Goal: Task Accomplishment & Management: Use online tool/utility

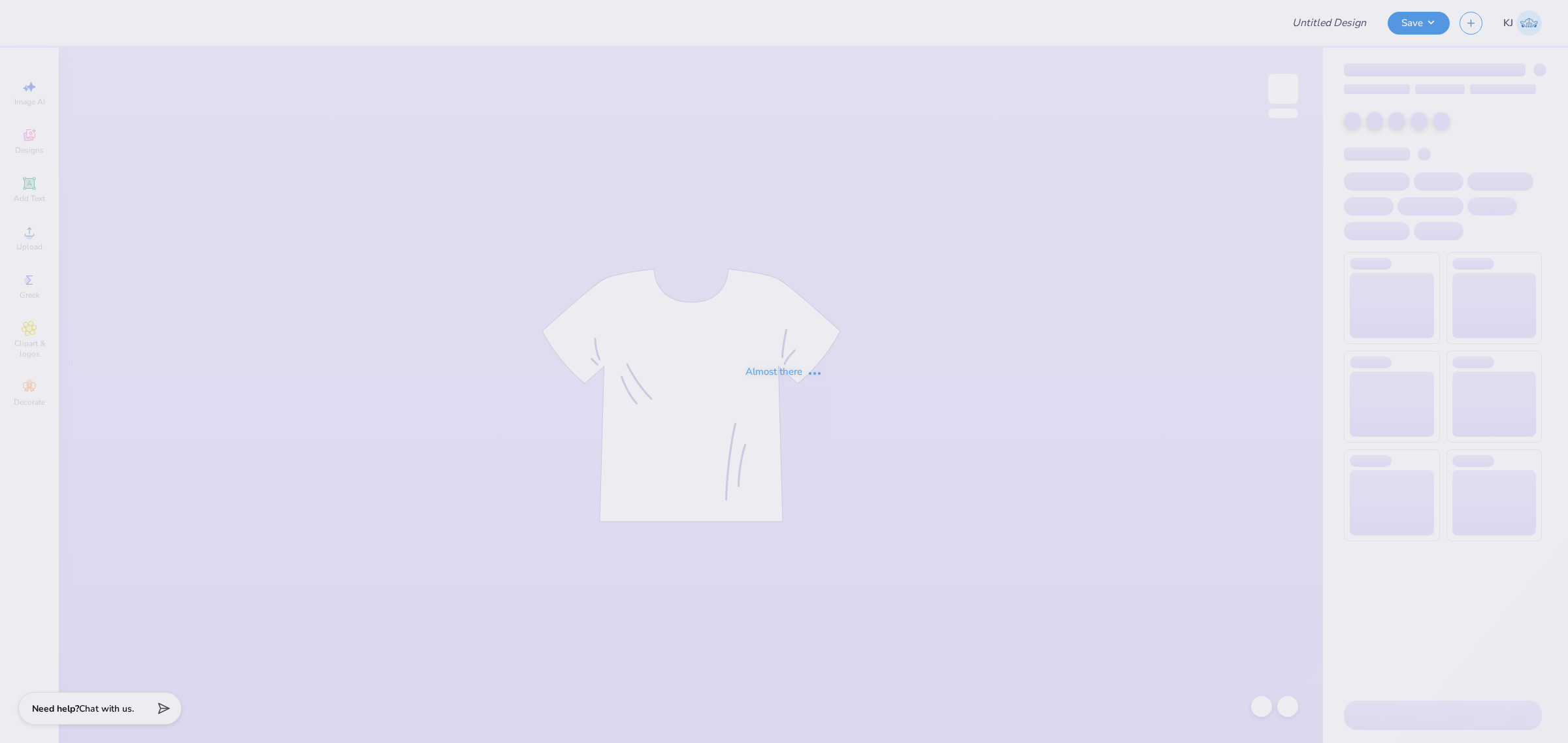
type input "Holland Hannon : University of Arkansas"
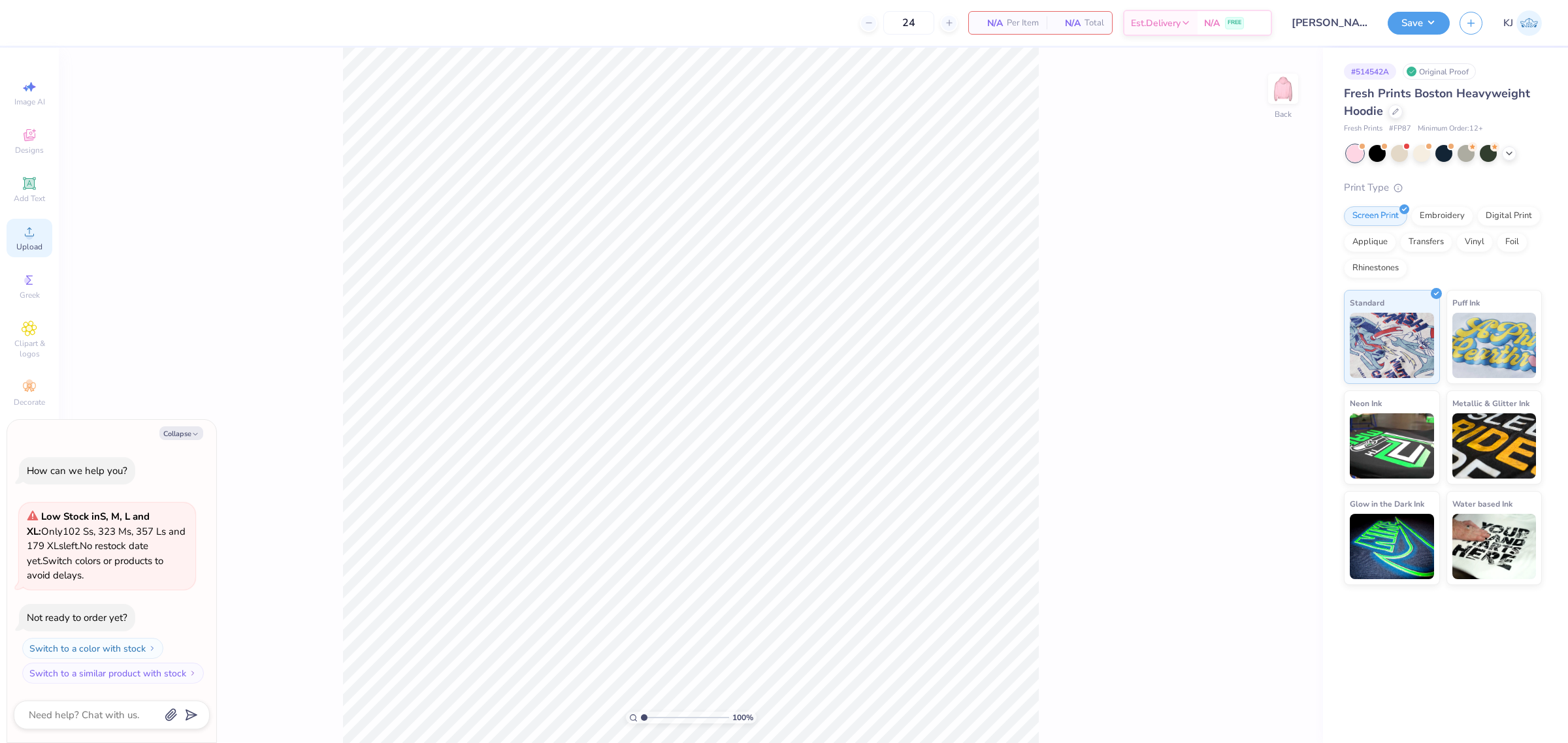
click at [31, 236] on circle at bounding box center [29, 236] width 7 height 7
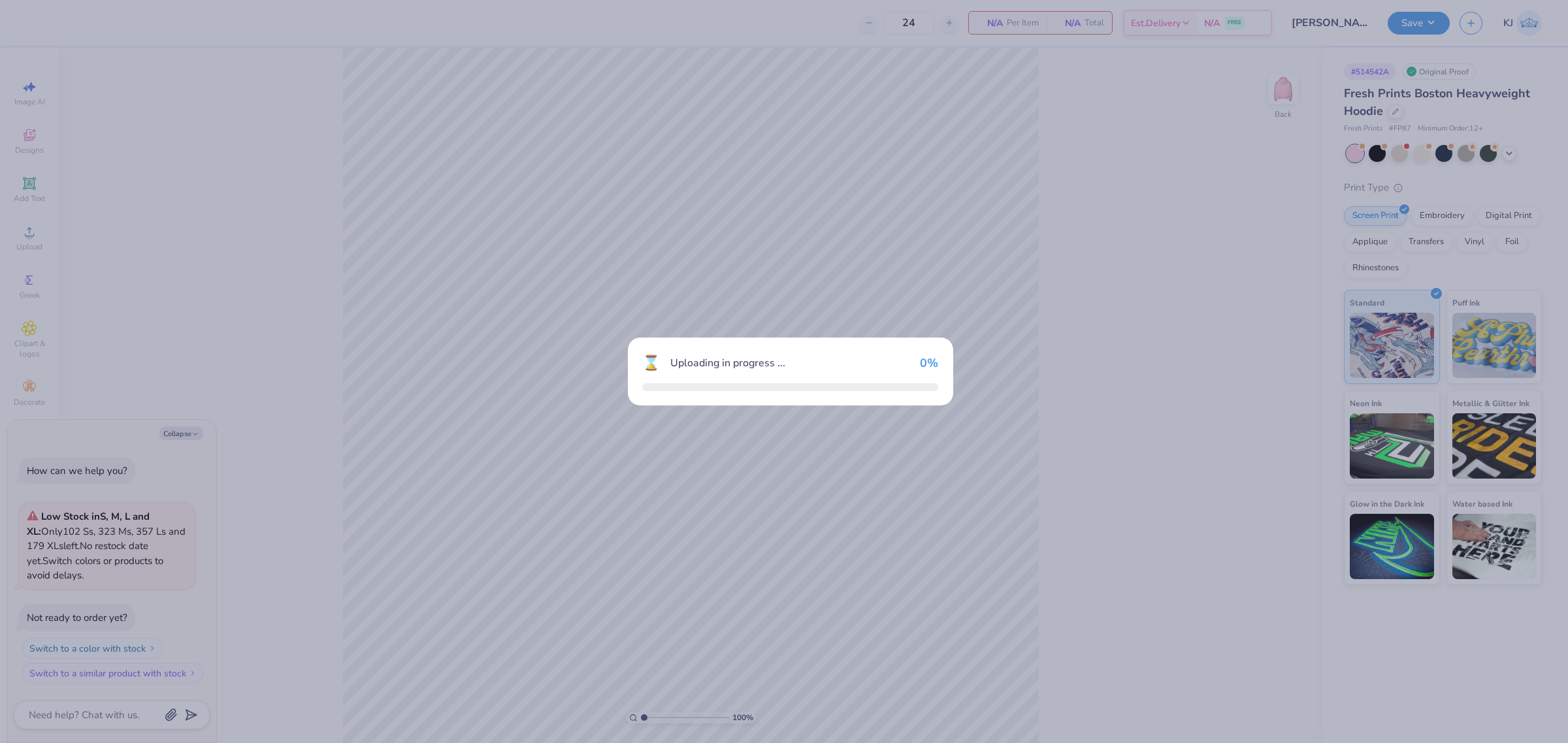
type textarea "x"
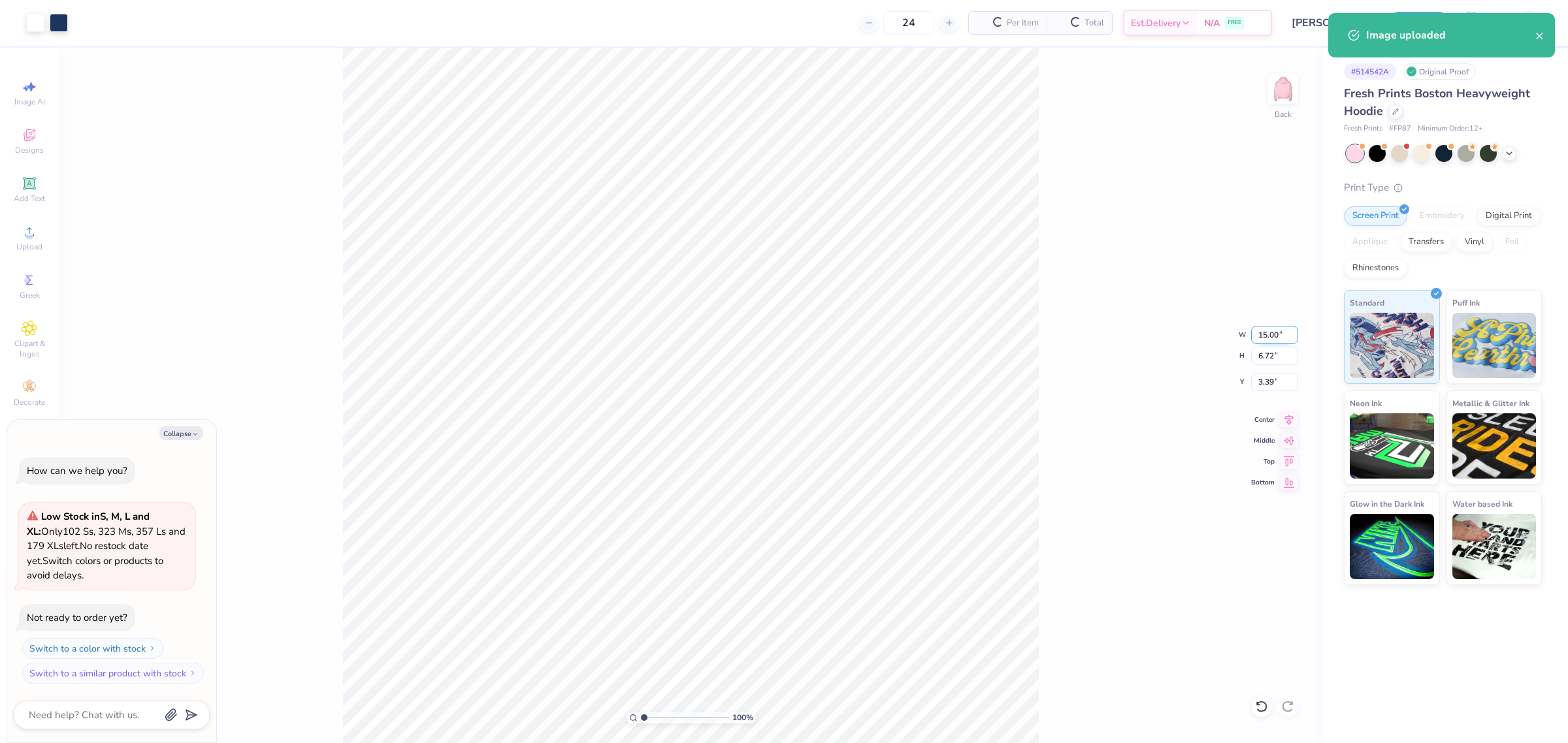
click at [1269, 331] on input "15.00" at bounding box center [1274, 335] width 47 height 18
type input "11"
type textarea "x"
type input "11.00"
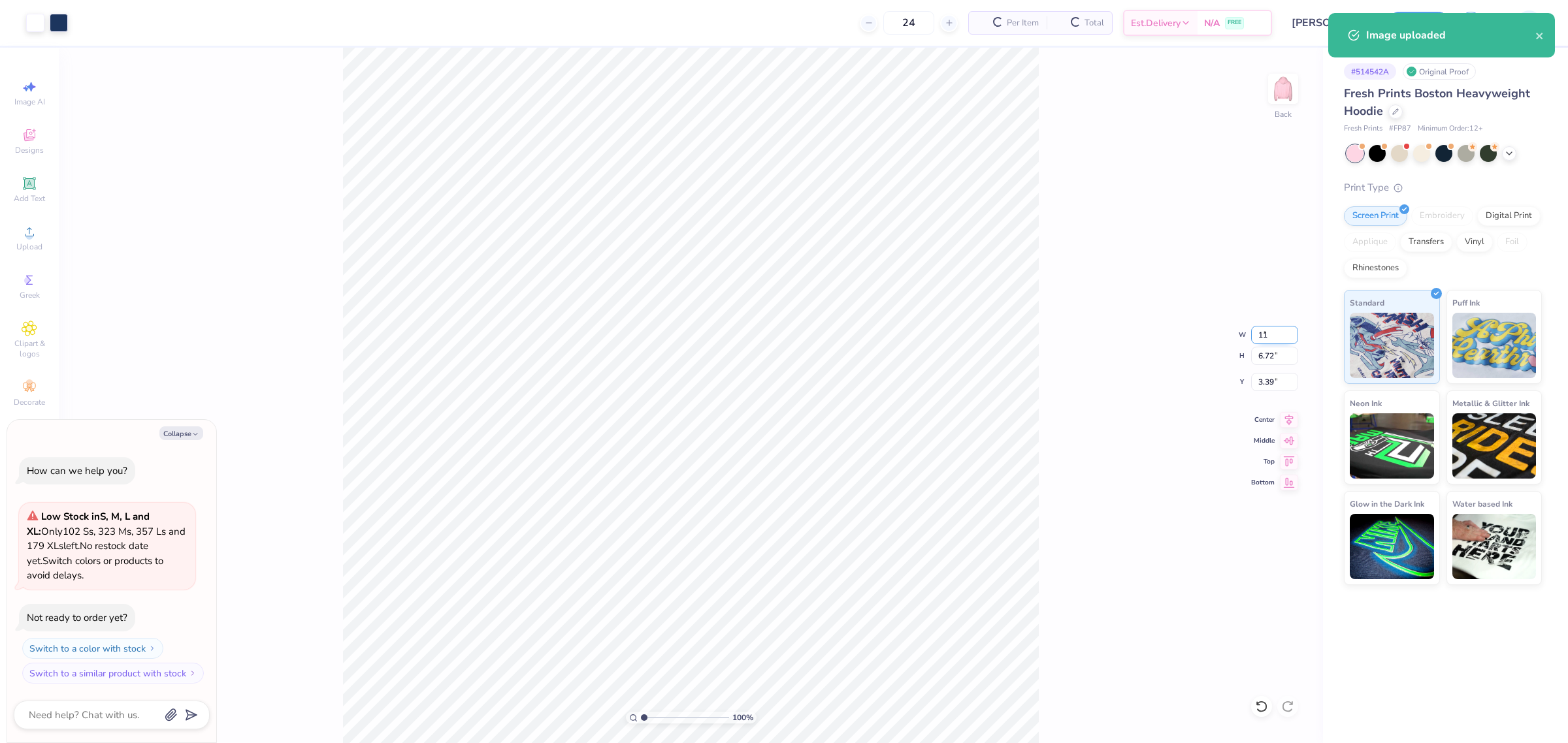
type input "4.93"
type input "4.28"
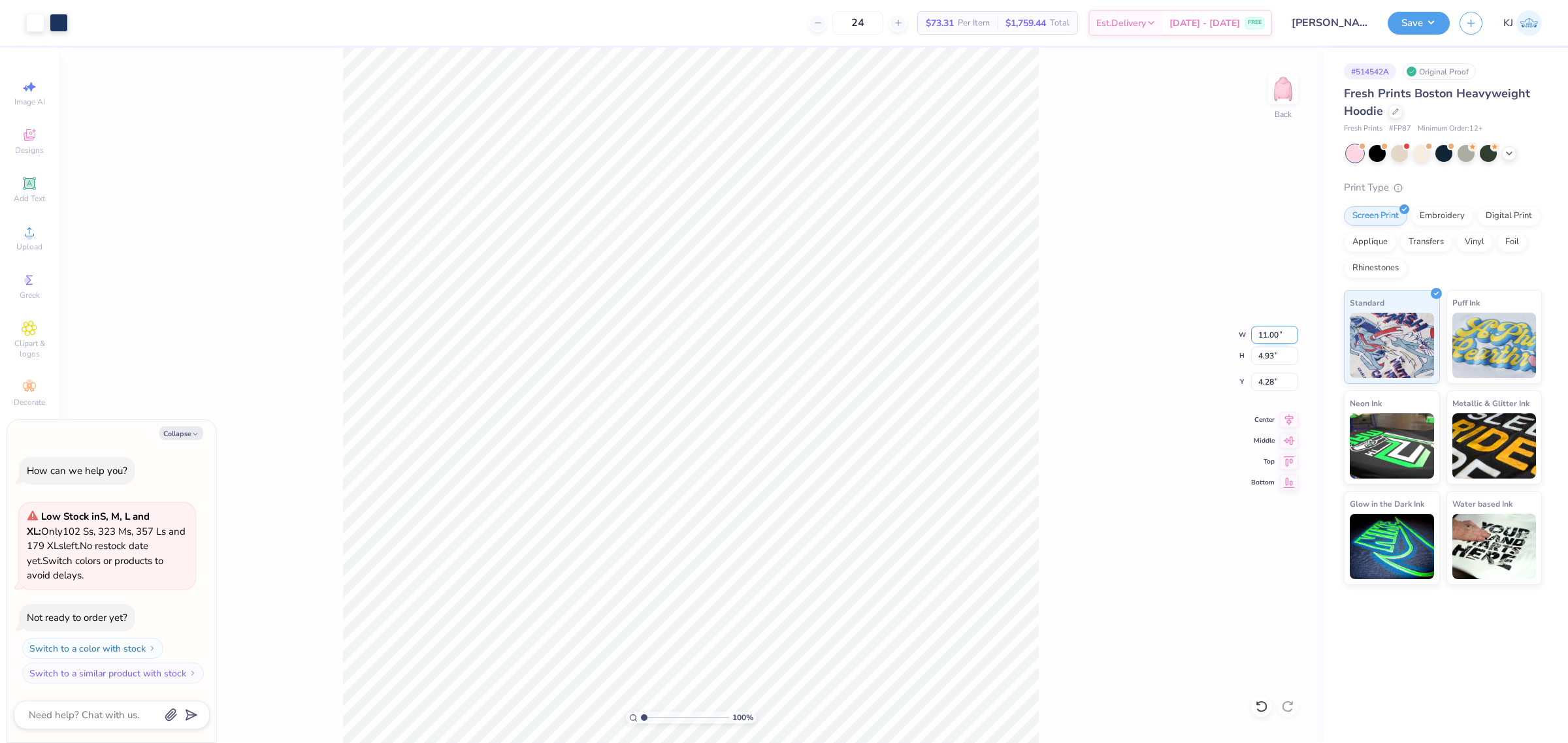
click at [1263, 333] on input "11.00" at bounding box center [1274, 335] width 47 height 18
type input "10"
type textarea "x"
type input "10.00"
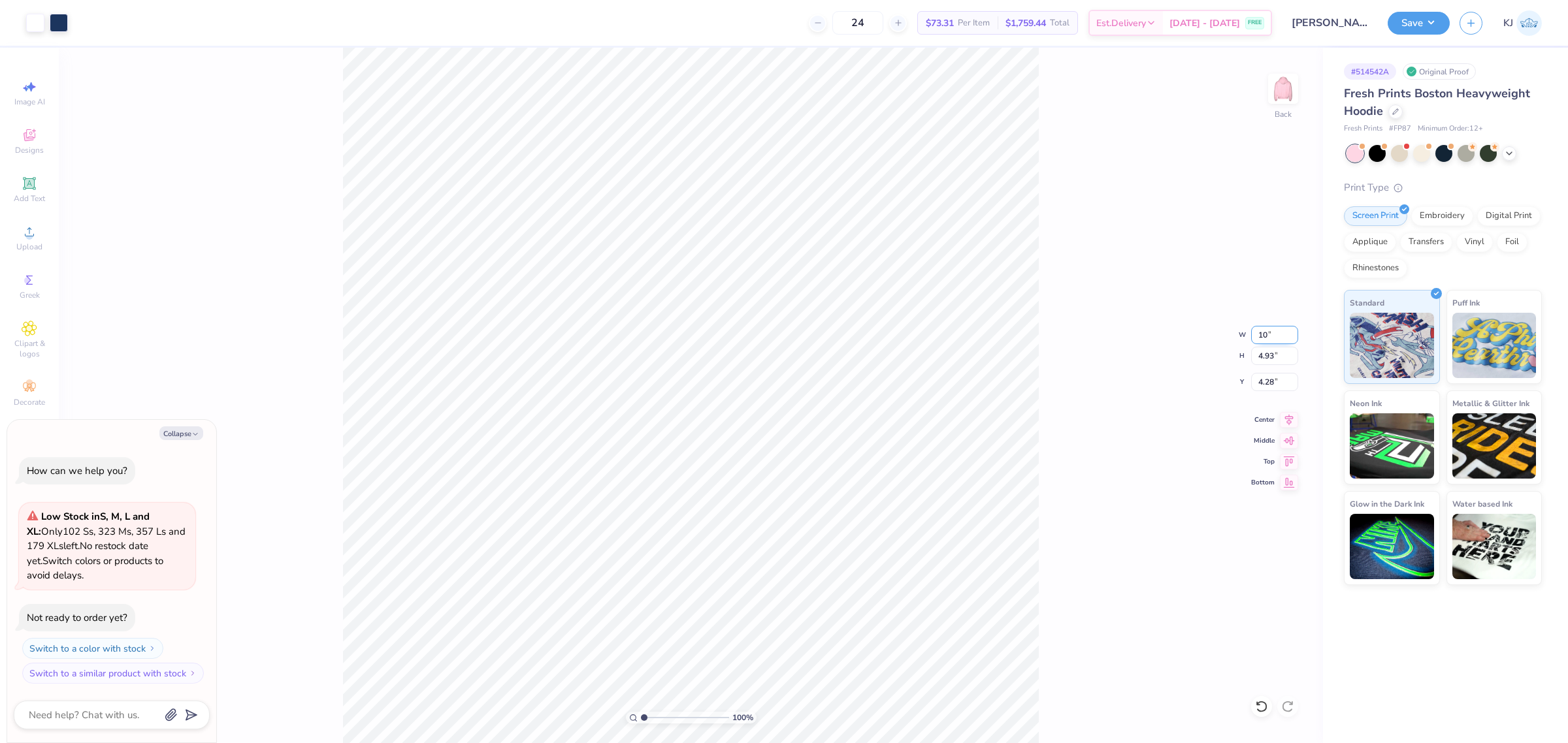
type input "4.48"
click at [1264, 384] on input "4.51" at bounding box center [1274, 382] width 47 height 18
type input "3"
type textarea "x"
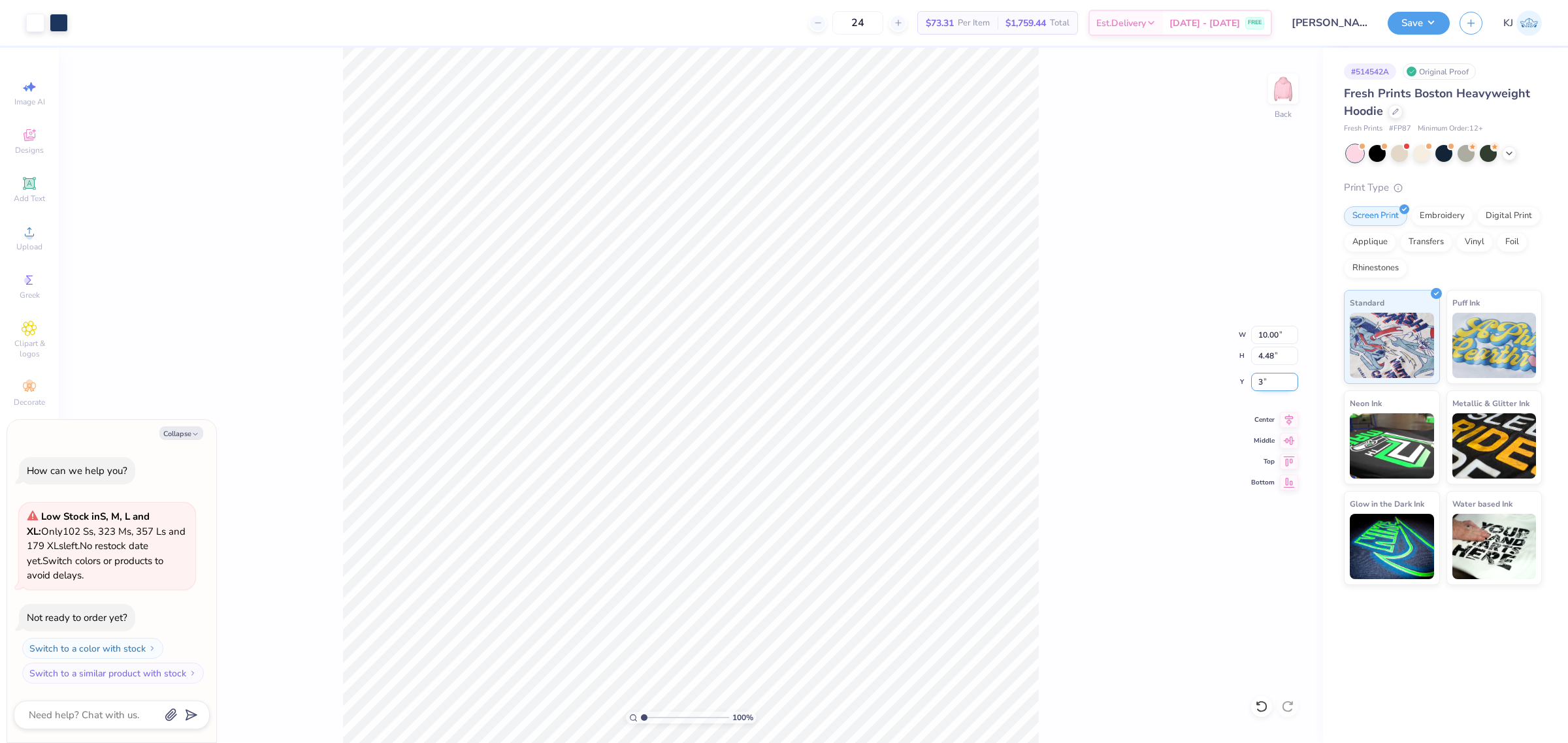
type input "3.00"
click at [1117, 283] on div "100 % Back W 10.00 10.00 " H 4.48 4.48 " Y 3.00 3.00 " Center Middle Top Bottom" at bounding box center [690, 395] width 1264 height 695
click at [1432, 31] on button "Save" at bounding box center [1418, 21] width 62 height 23
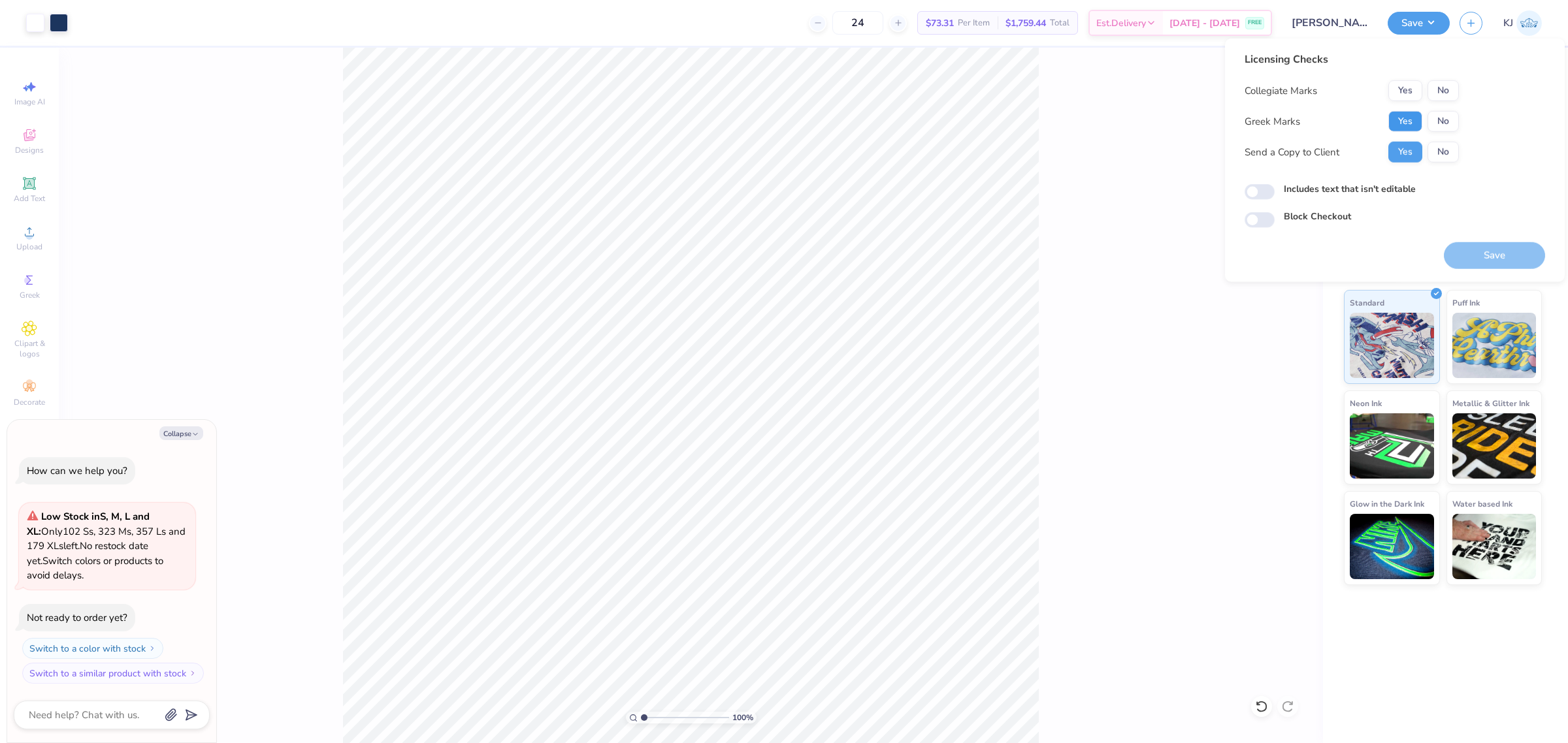
click at [1402, 123] on button "Yes" at bounding box center [1405, 121] width 34 height 21
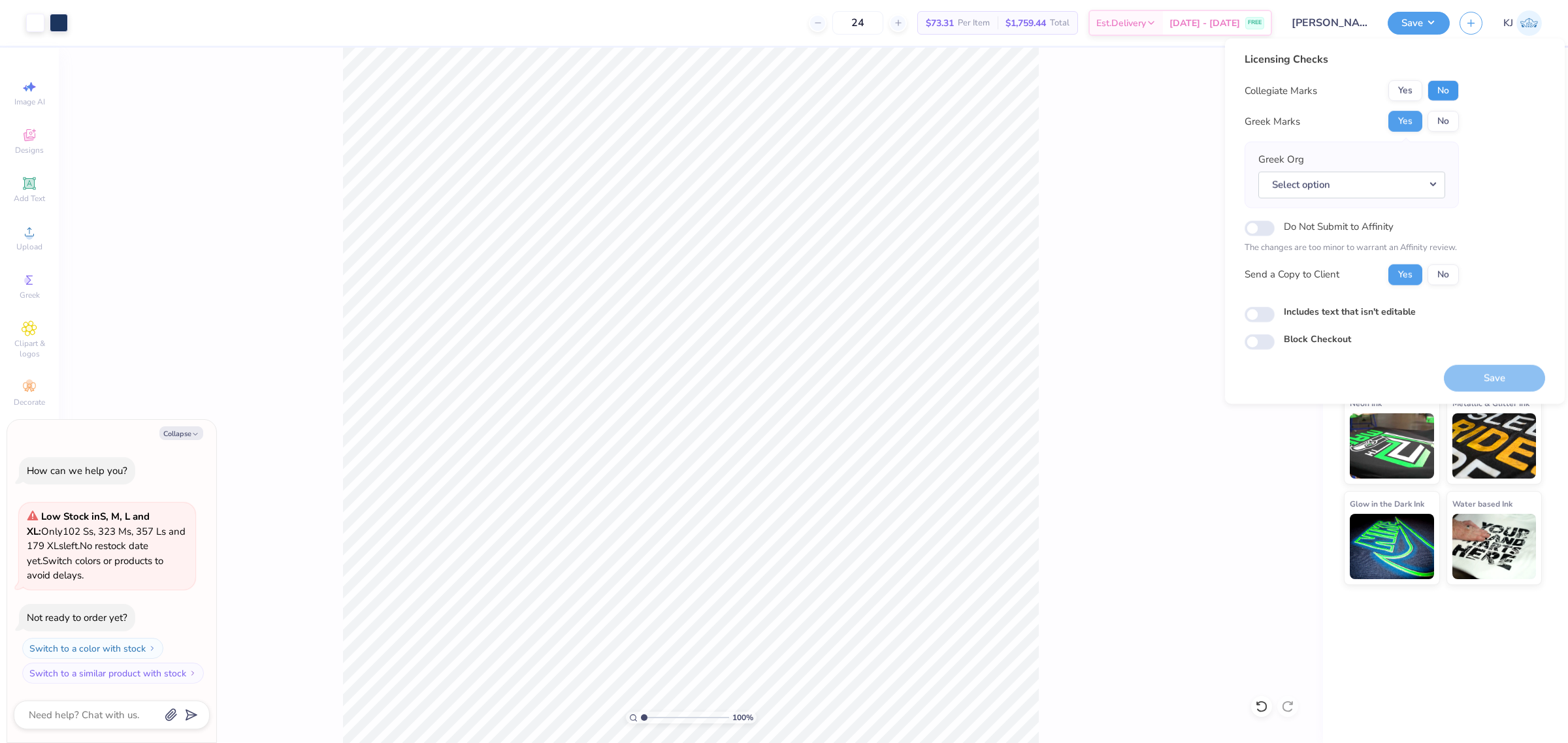
click at [1439, 88] on button "No" at bounding box center [1443, 90] width 31 height 21
click at [1406, 191] on button "Select option" at bounding box center [1351, 184] width 186 height 26
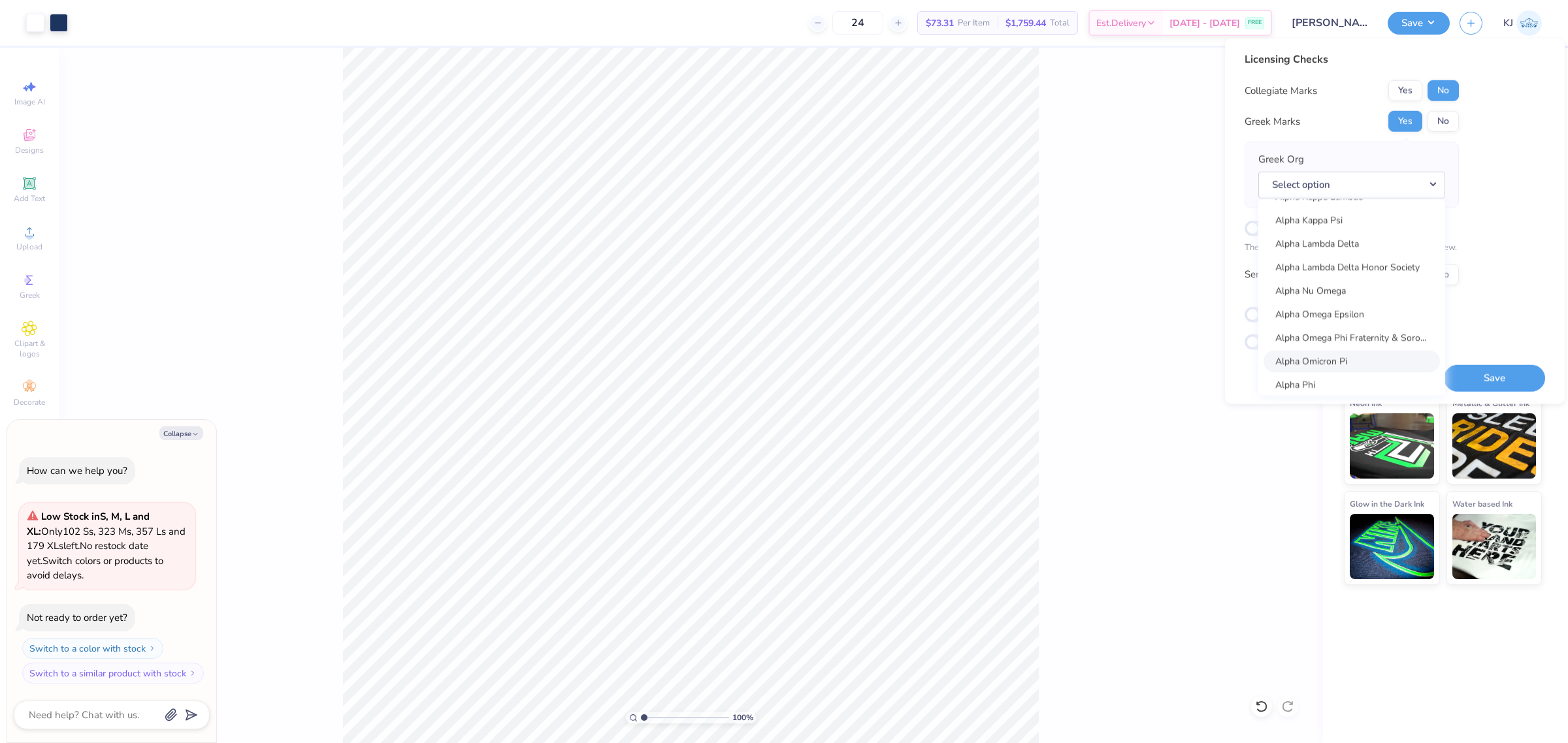
click at [1344, 357] on link "Alpha Omicron Pi" at bounding box center [1352, 361] width 177 height 21
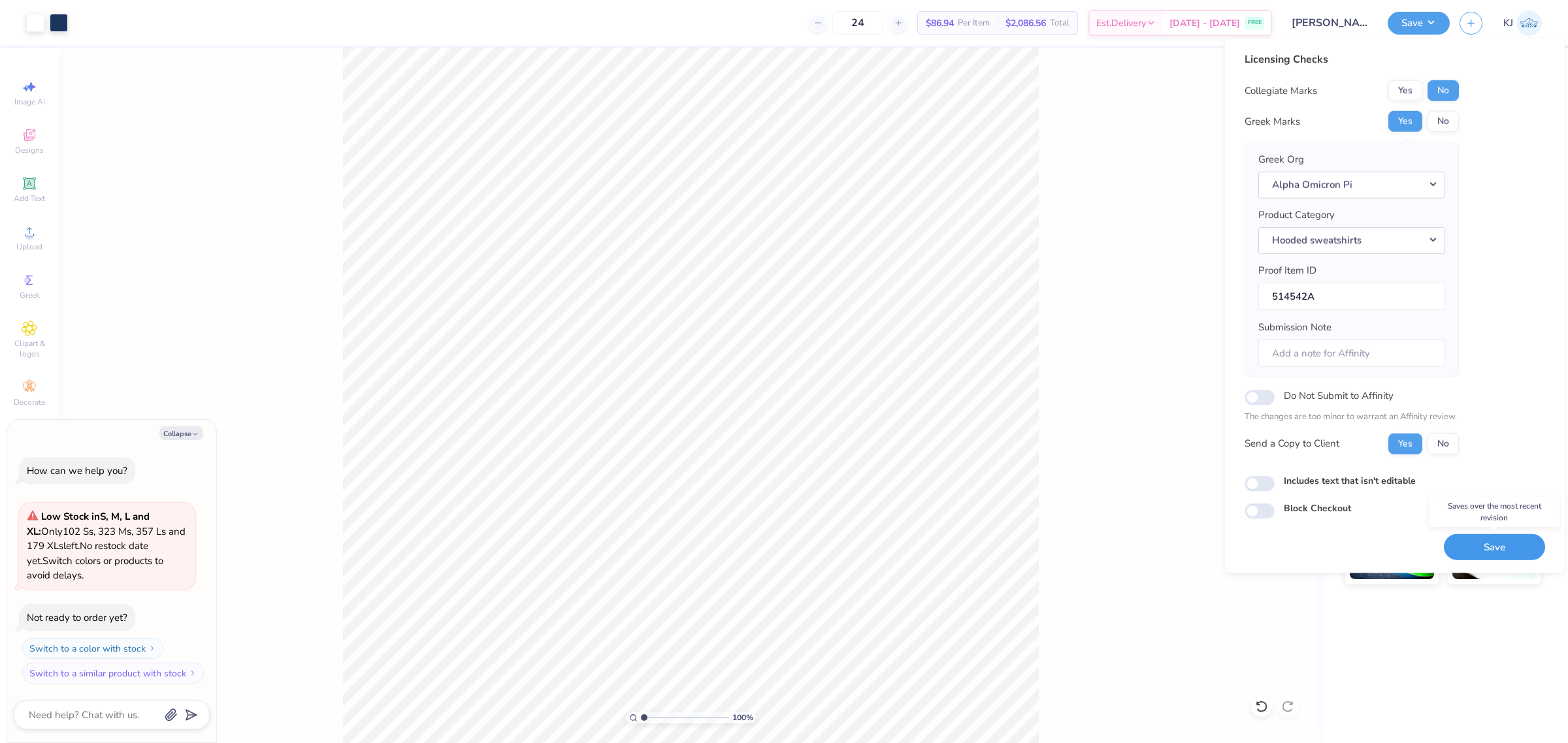
click at [1484, 553] on button "Save" at bounding box center [1494, 547] width 101 height 26
type textarea "x"
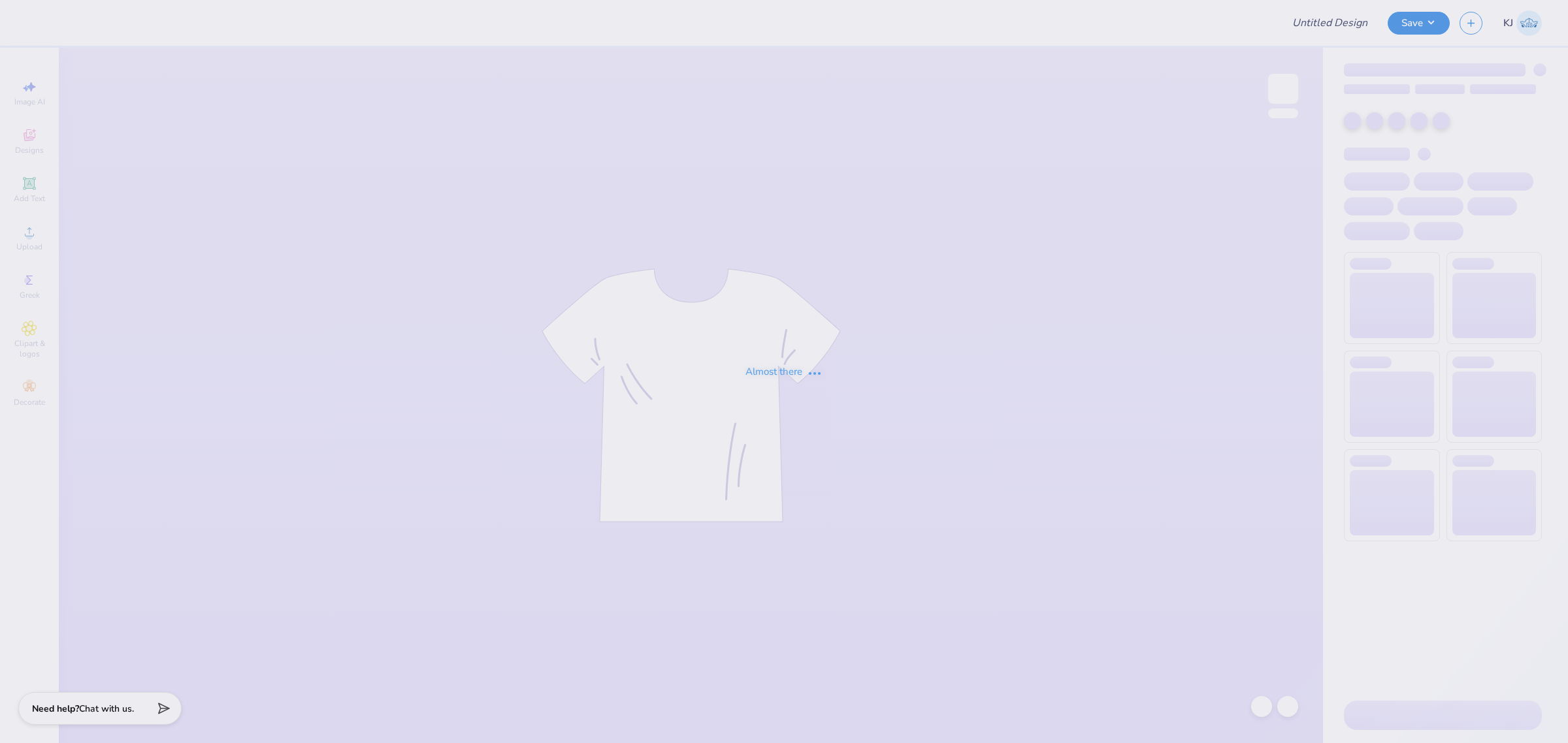
type input "Pi Phi Tank"
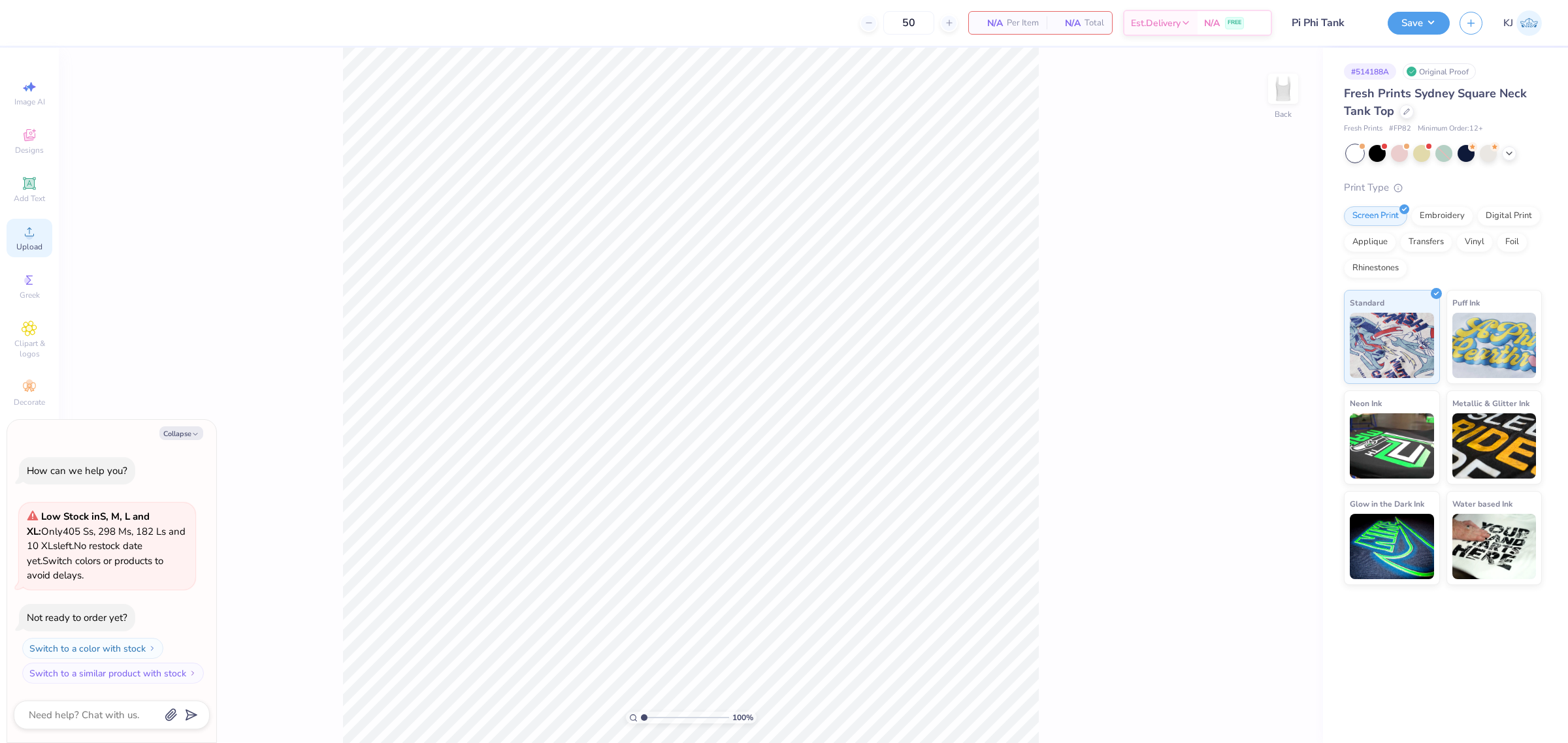
click at [23, 232] on icon at bounding box center [29, 232] width 16 height 16
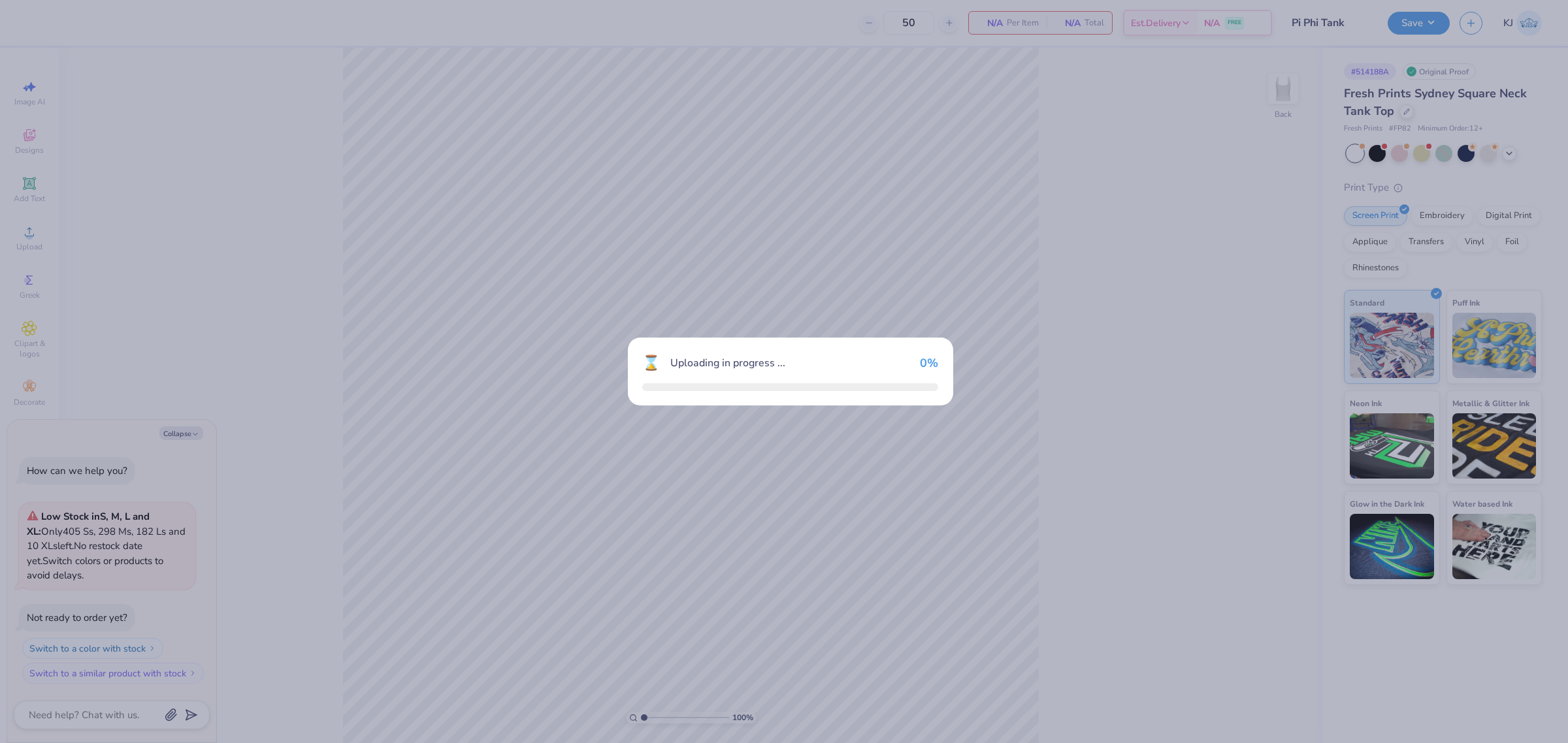
type textarea "x"
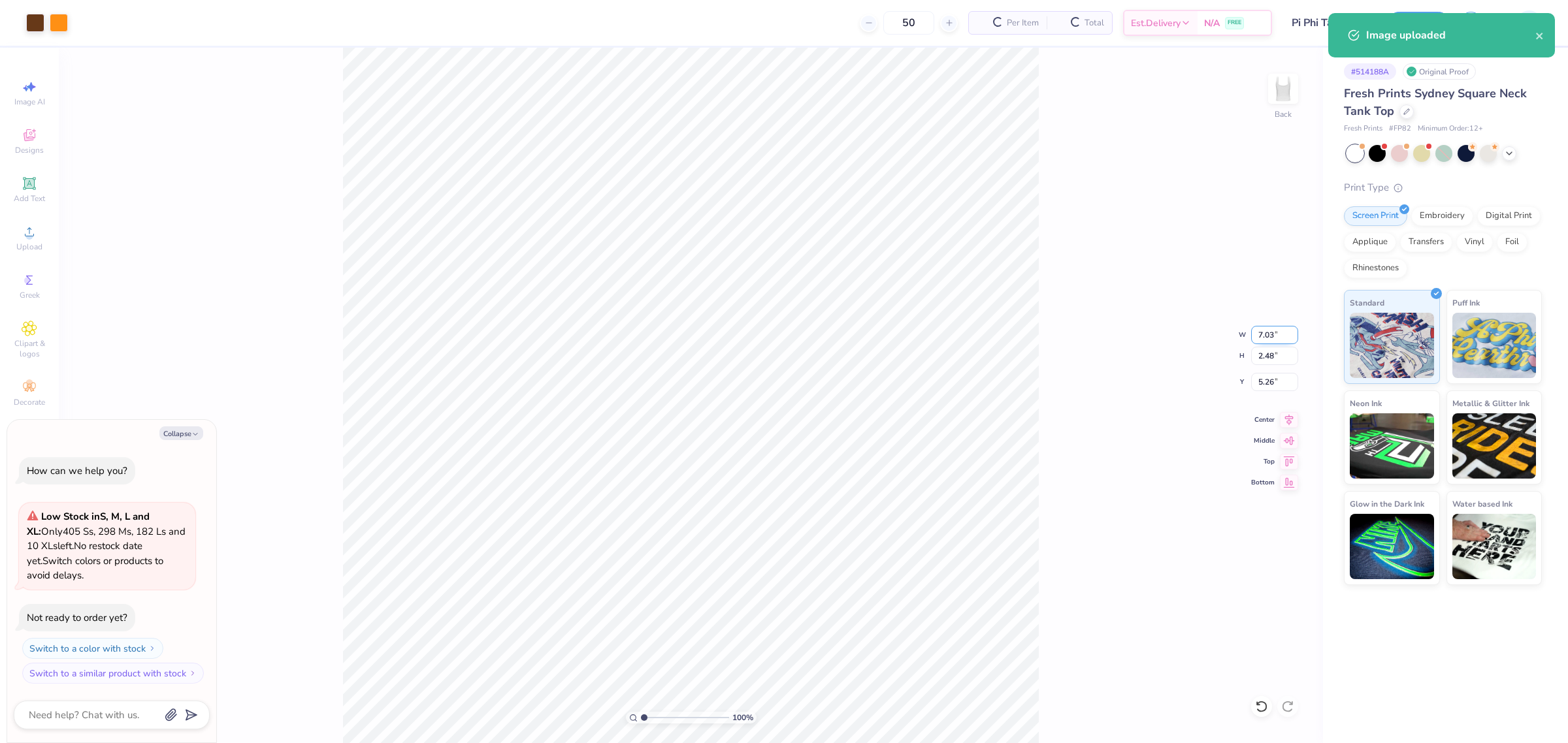
click at [1268, 336] on input "7.03" at bounding box center [1274, 335] width 47 height 18
type input "7.00"
type textarea "x"
type input "2.47"
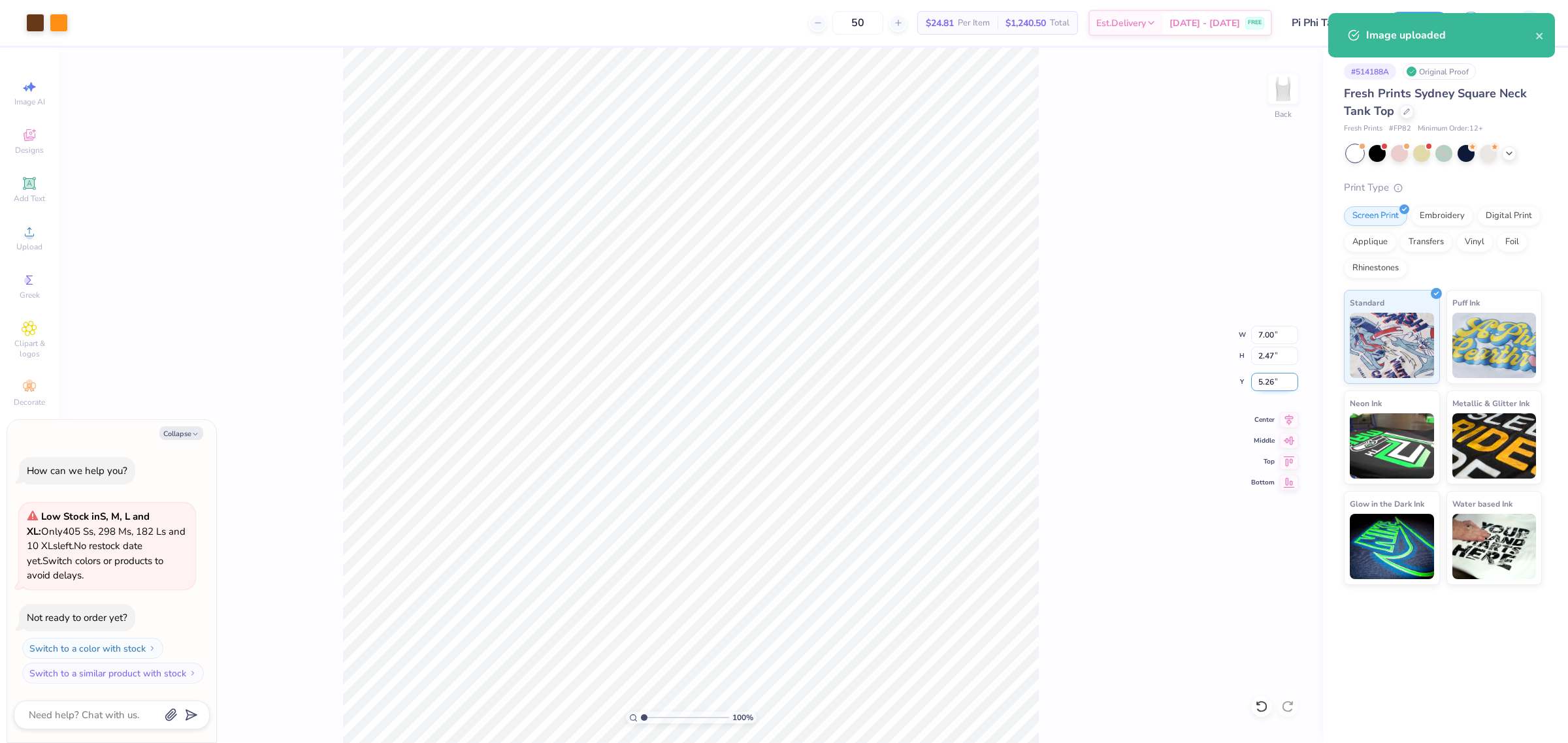
click at [1267, 383] on input "5.26" at bounding box center [1274, 382] width 47 height 18
type input "2"
type textarea "x"
type input "2.00"
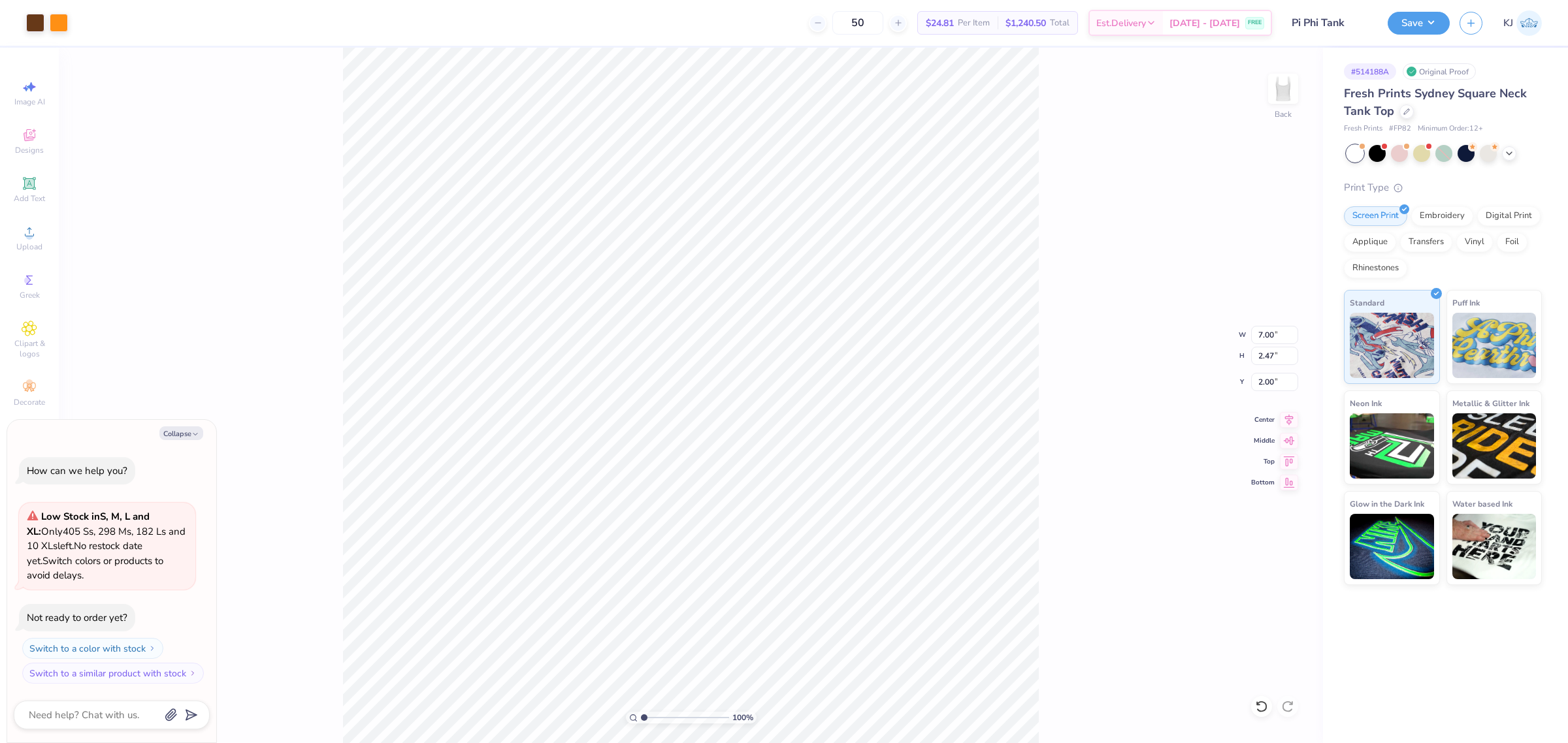
type textarea "x"
type input "3.00"
click at [1116, 467] on div "100 % Back W 7.00 7.00 " H 2.47 2.47 " Y 3.00 3.00 " Center Middle Top Bottom" at bounding box center [690, 395] width 1264 height 695
type textarea "x"
click at [1263, 378] on input "3.00" at bounding box center [1274, 382] width 47 height 18
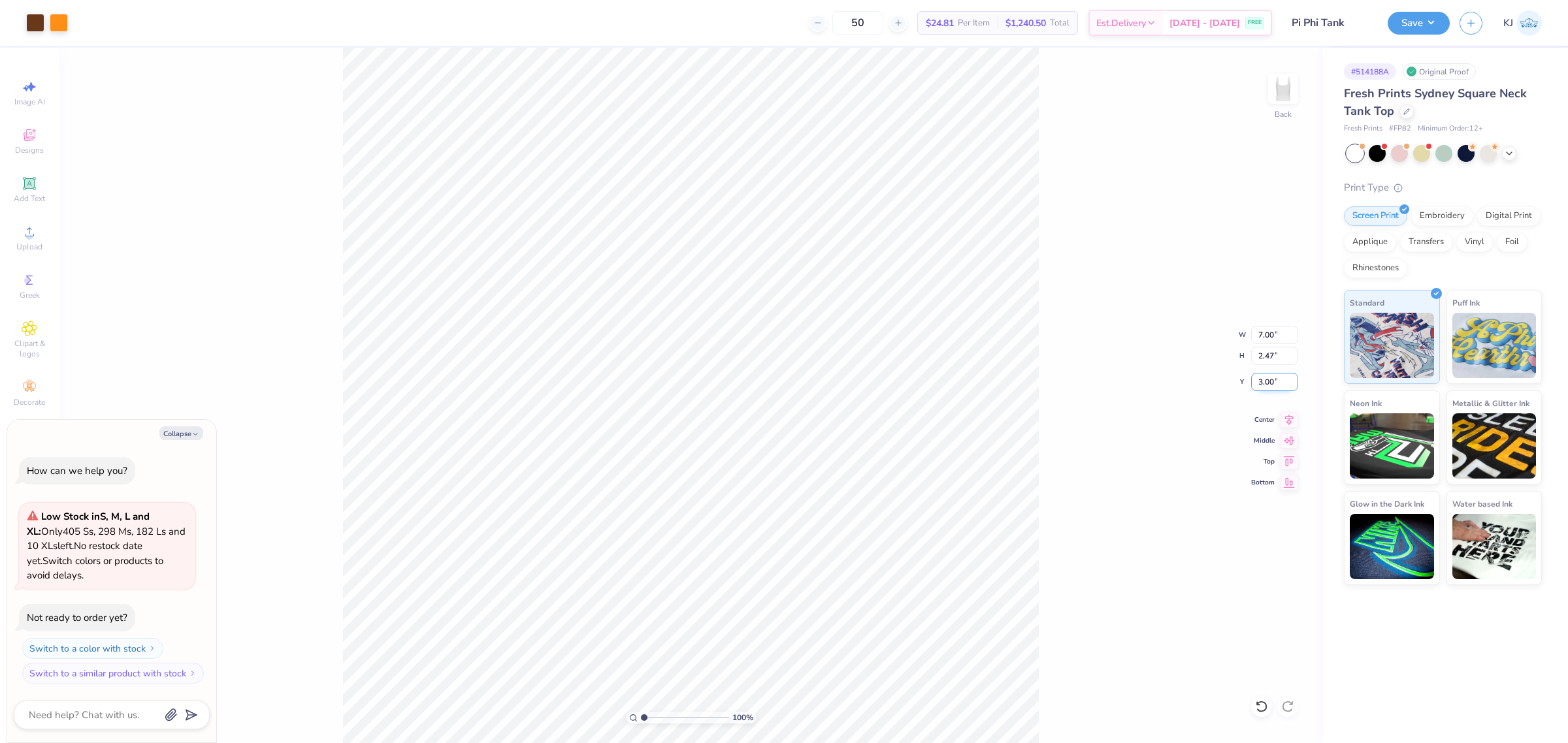
click at [1263, 378] on input "3.00" at bounding box center [1274, 382] width 47 height 18
type input "2"
type textarea "x"
type input "2.00"
click at [1433, 26] on button "Save" at bounding box center [1418, 21] width 62 height 23
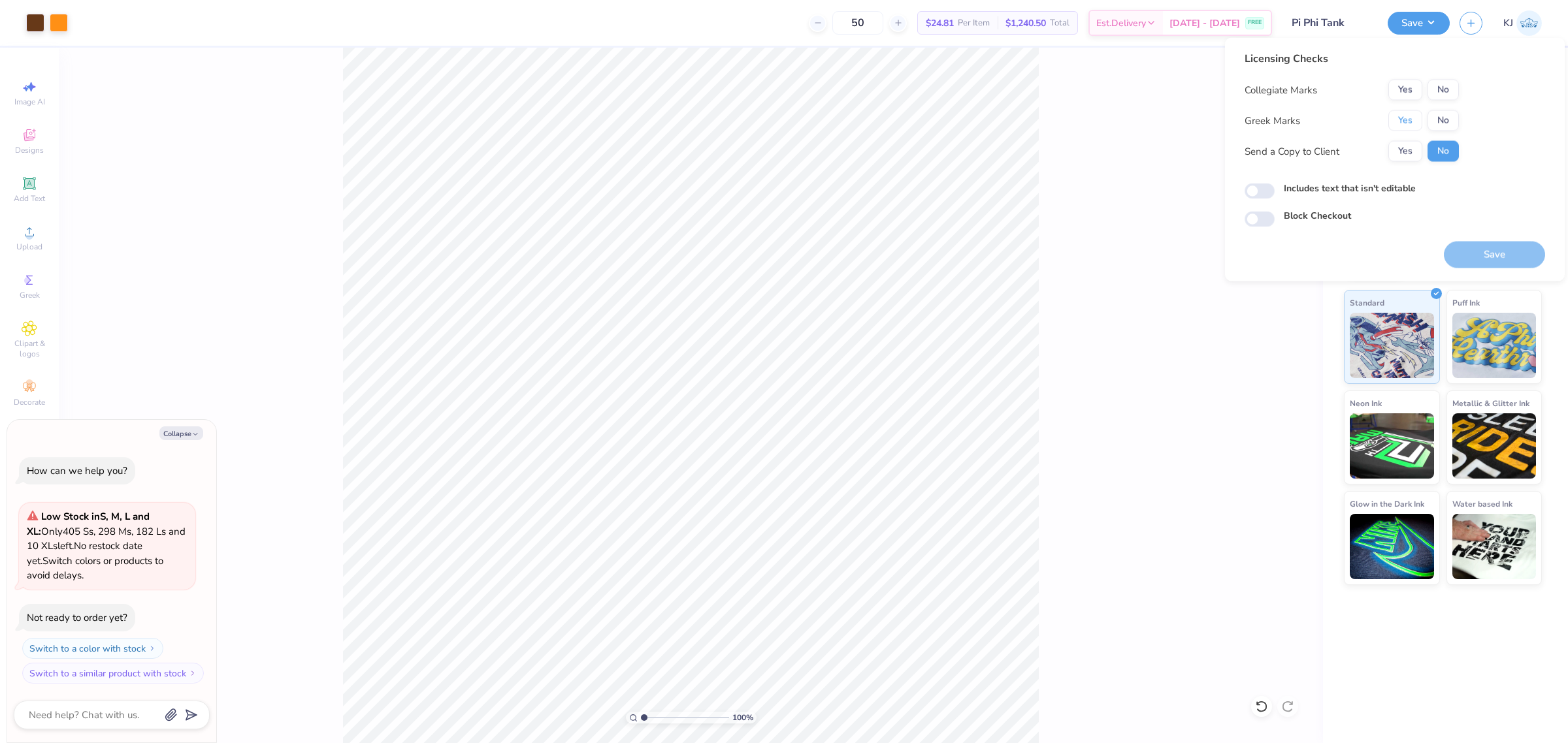
click at [1396, 125] on button "Yes" at bounding box center [1405, 120] width 34 height 21
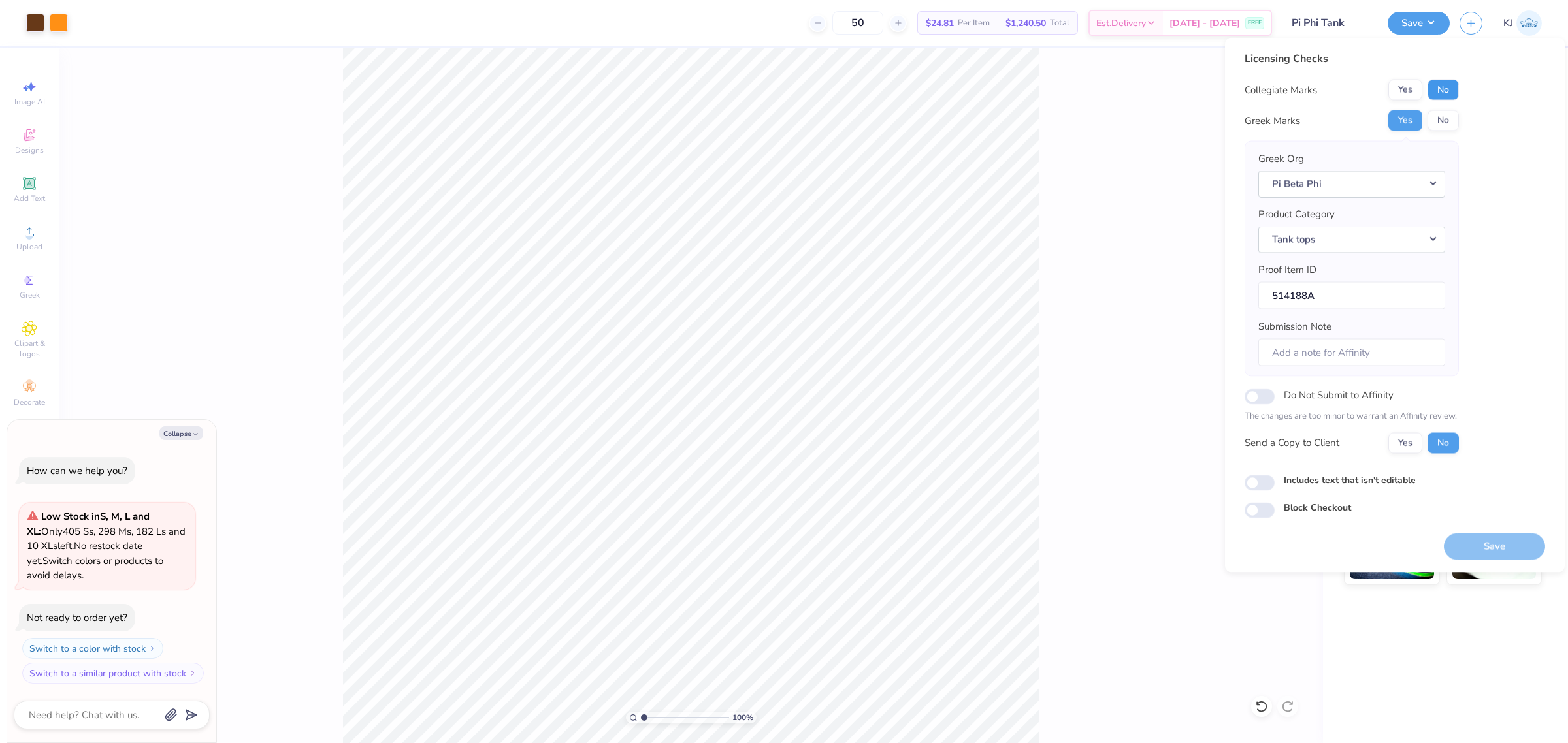
click at [1443, 95] on button "No" at bounding box center [1443, 90] width 31 height 21
click at [1415, 445] on button "Yes" at bounding box center [1405, 442] width 34 height 21
click at [1488, 550] on button "Save" at bounding box center [1494, 546] width 101 height 26
type textarea "x"
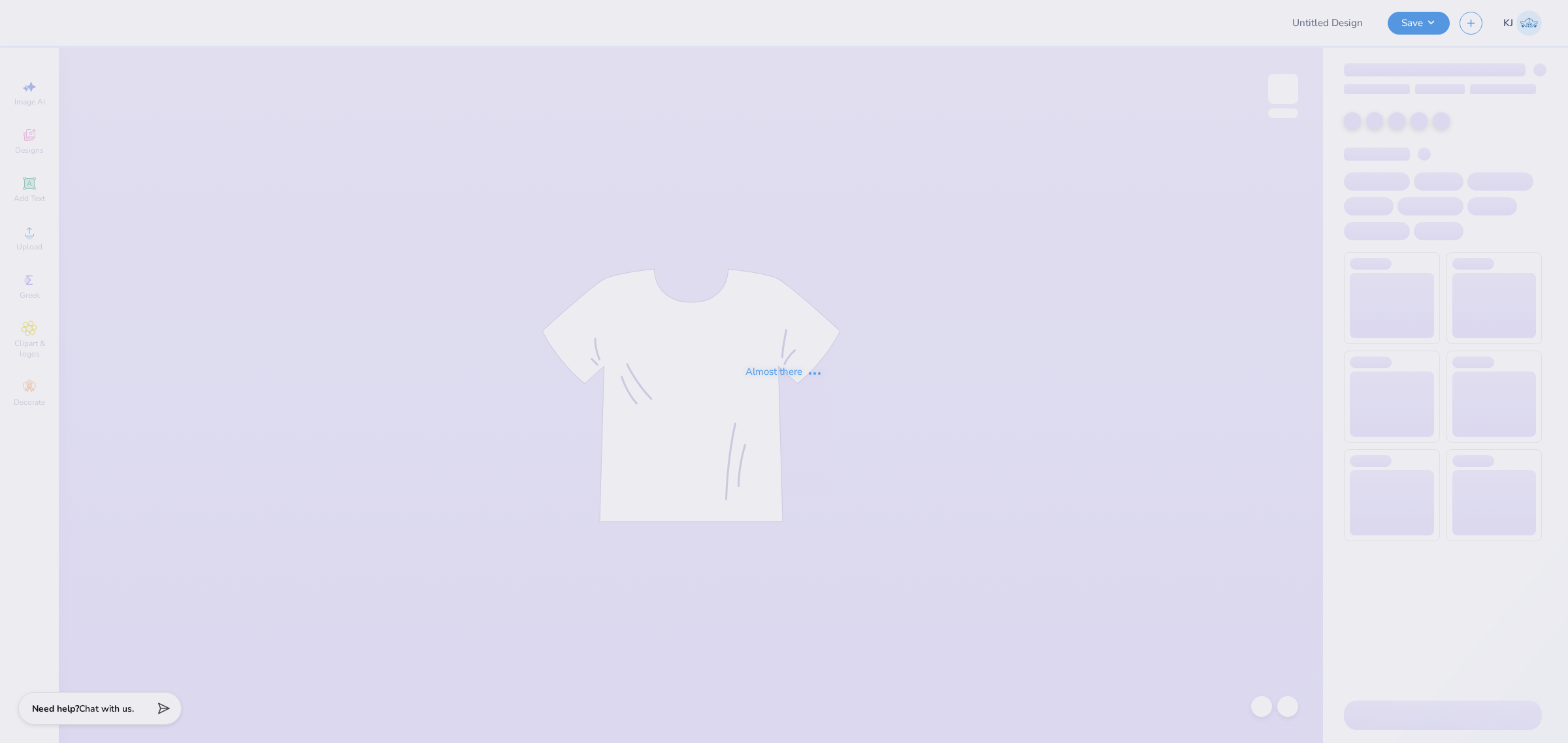
type input "Darlings Bow shirt"
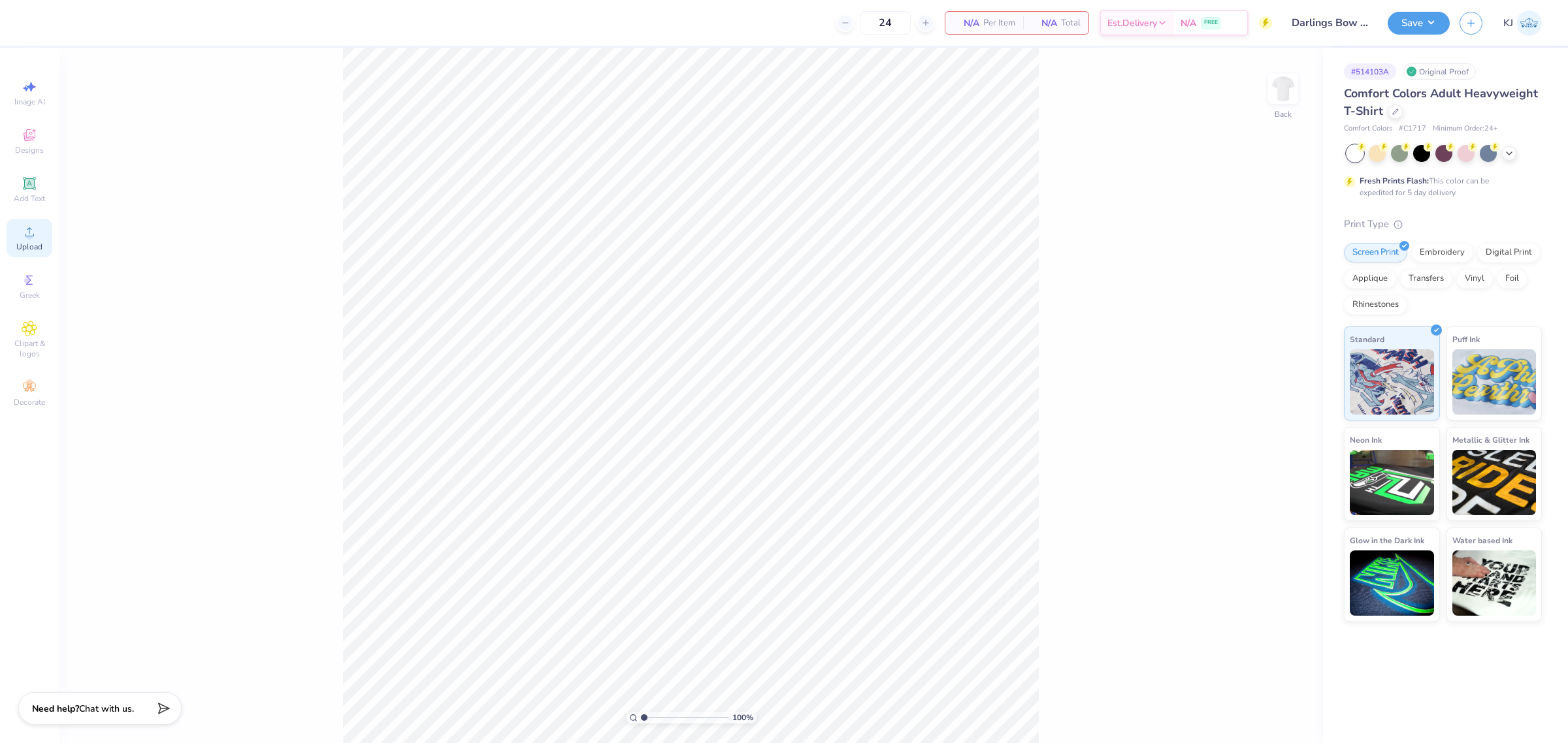
click at [27, 245] on span "Upload" at bounding box center [30, 247] width 26 height 11
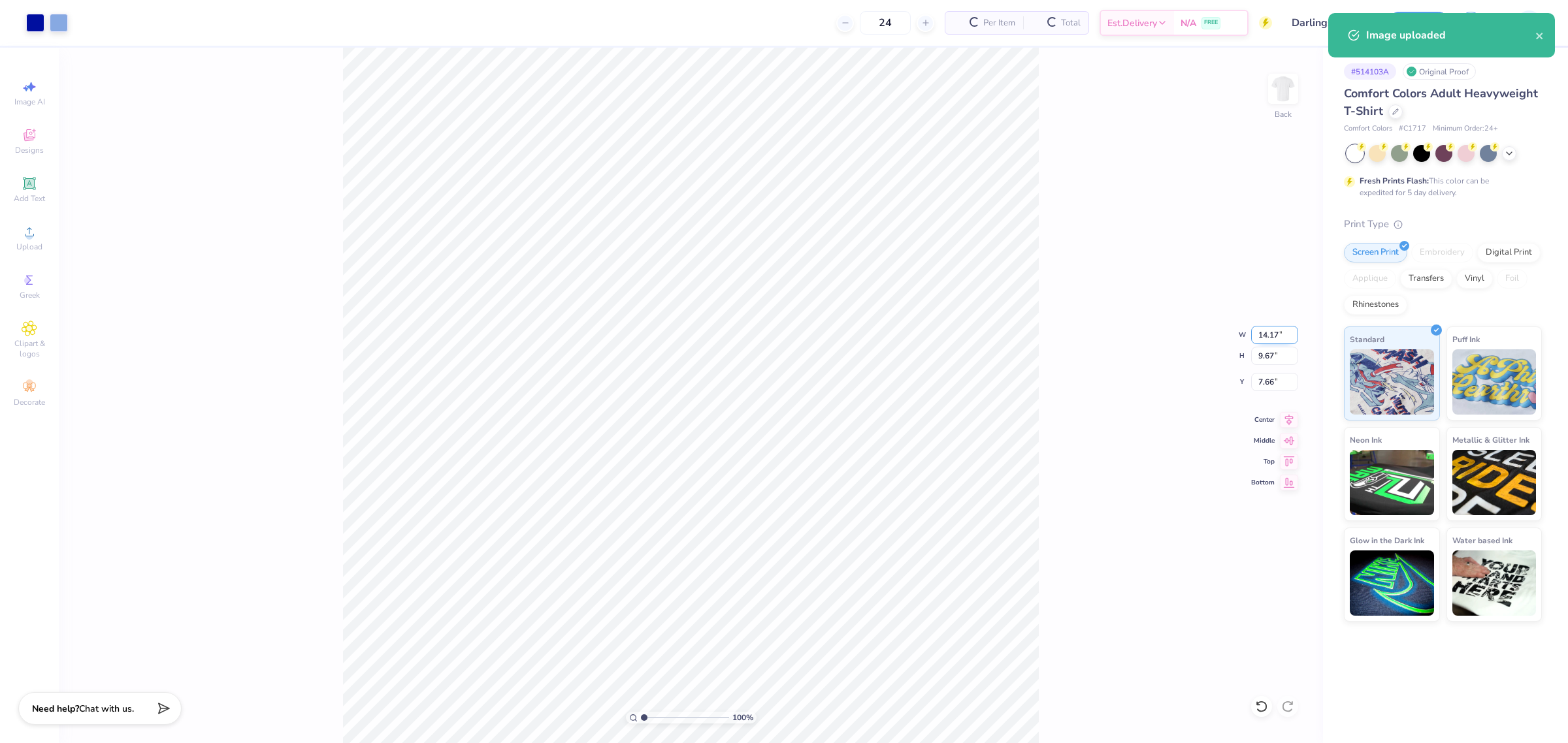
click at [1266, 341] on input "14.17" at bounding box center [1274, 335] width 47 height 18
type input "11.00"
type input "7.51"
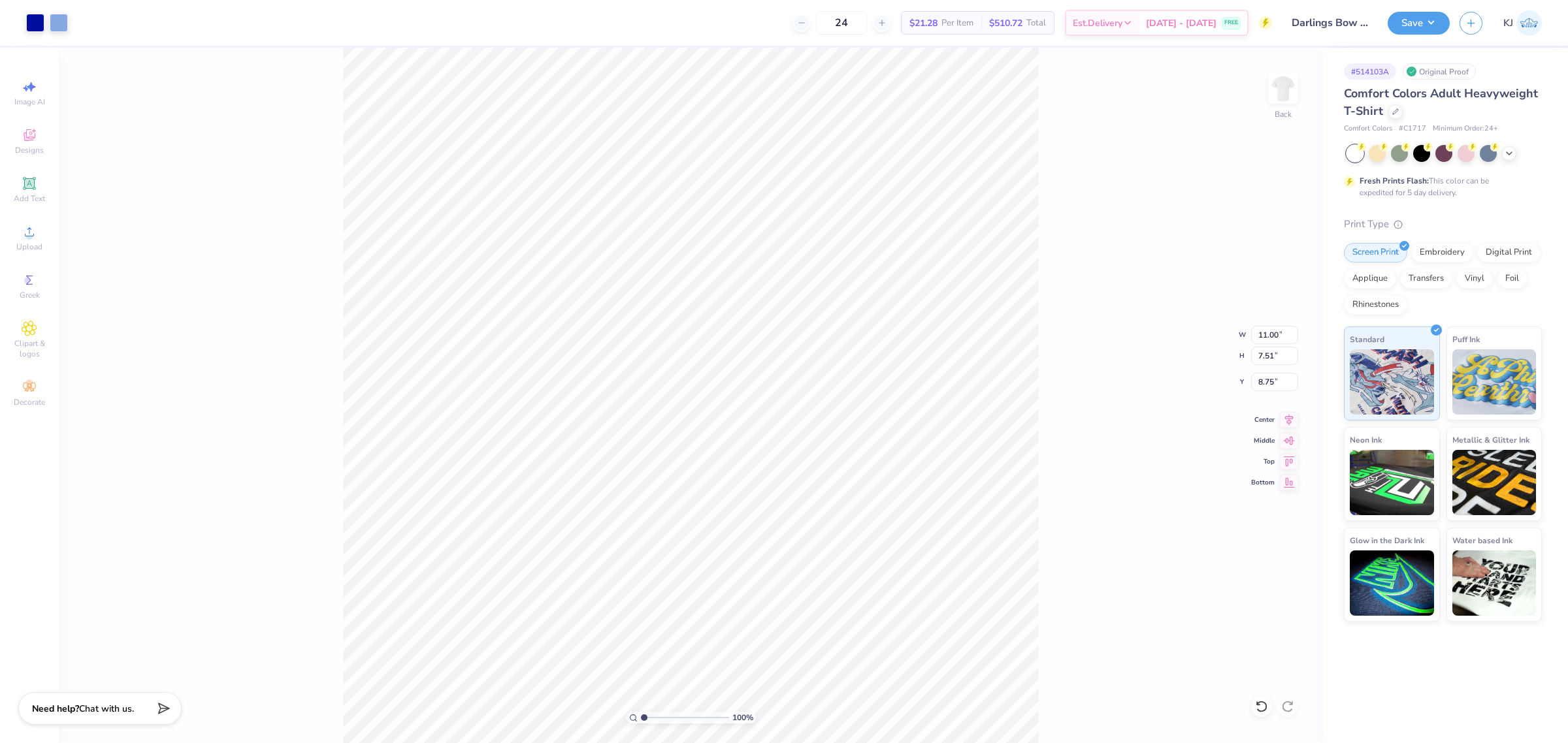
type input "3.00"
click at [1044, 570] on div "100 % Back" at bounding box center [690, 395] width 1264 height 695
click at [1438, 24] on button "Save" at bounding box center [1418, 21] width 62 height 23
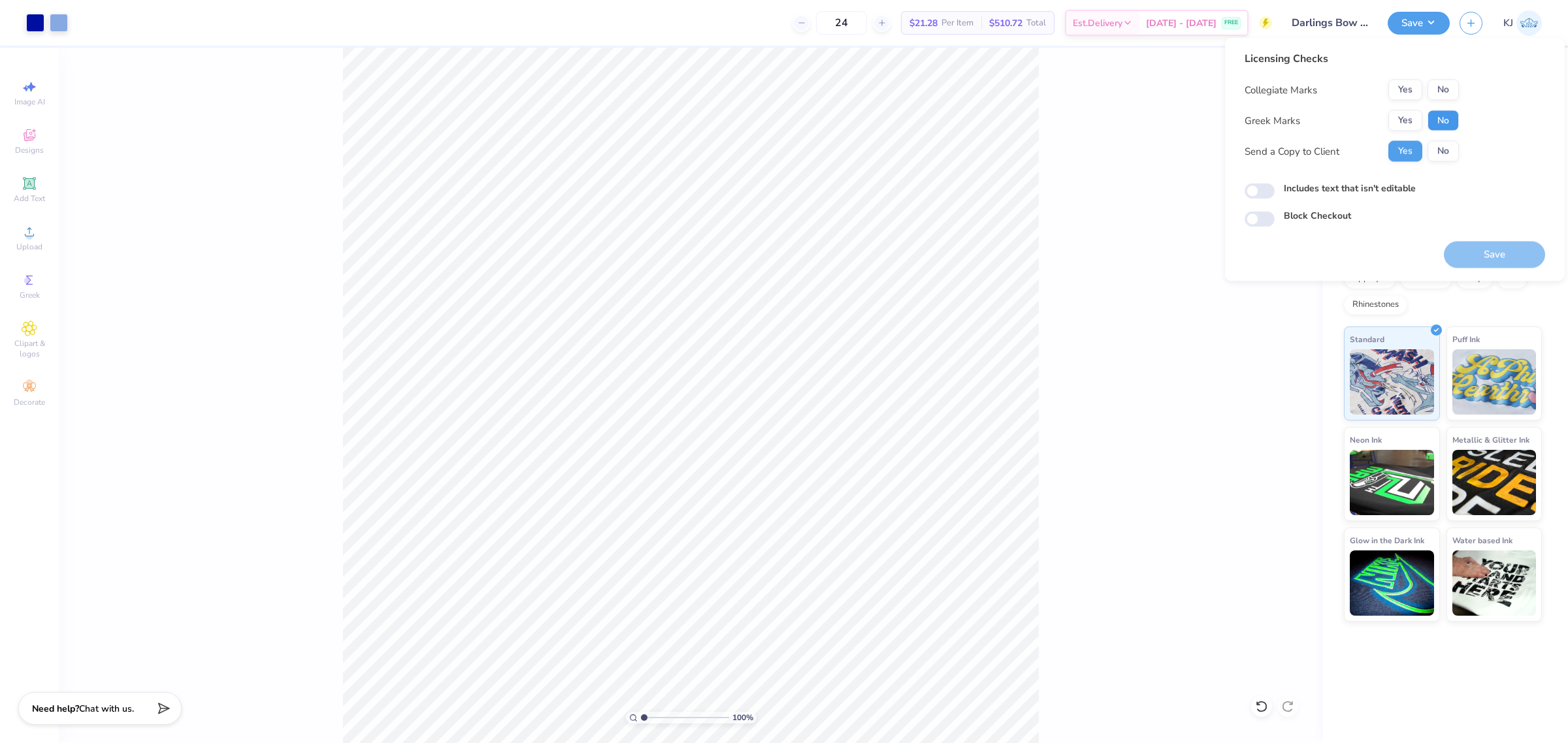
click at [1434, 121] on button "No" at bounding box center [1443, 120] width 31 height 21
click at [1410, 87] on button "Yes" at bounding box center [1405, 90] width 34 height 21
click at [1520, 256] on button "Save" at bounding box center [1494, 255] width 101 height 26
